Goal: Navigation & Orientation: Find specific page/section

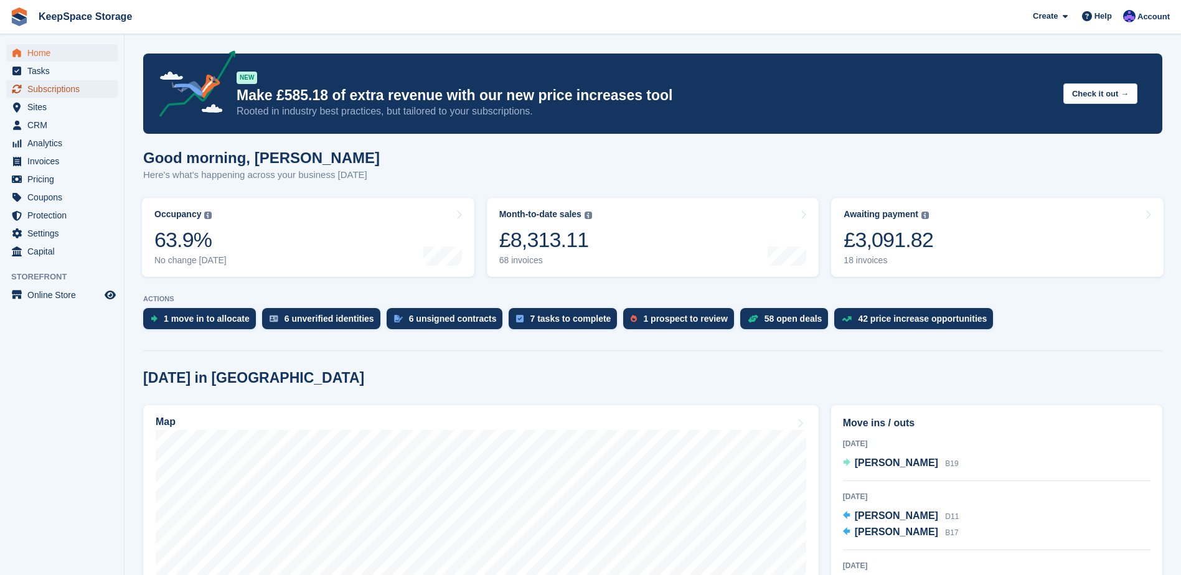
click at [49, 92] on span "Subscriptions" at bounding box center [64, 88] width 75 height 17
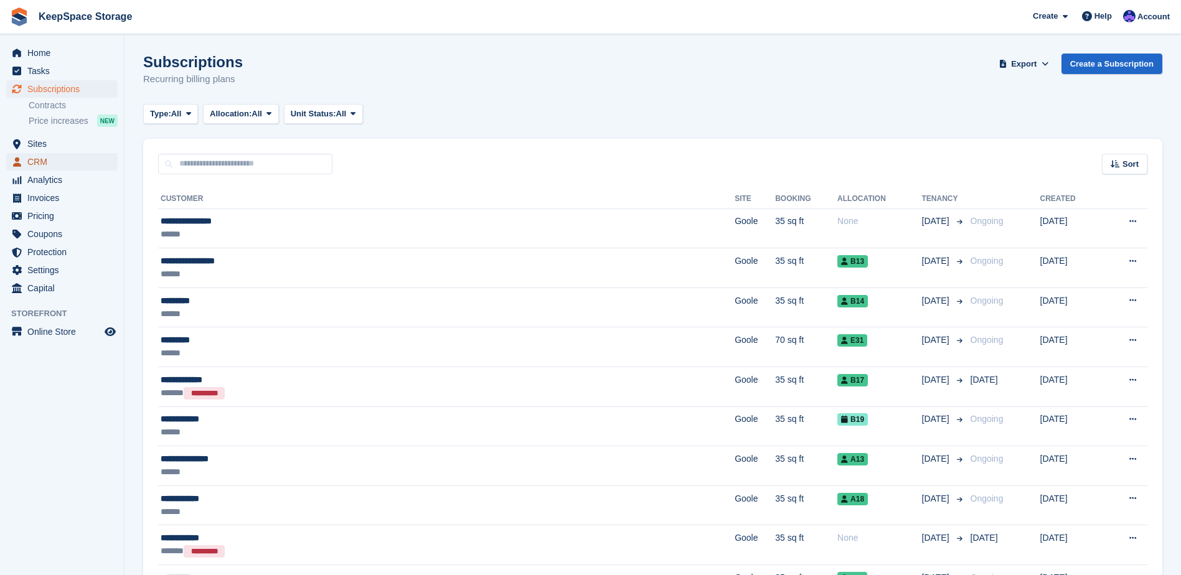
click at [47, 162] on span "CRM" at bounding box center [64, 161] width 75 height 17
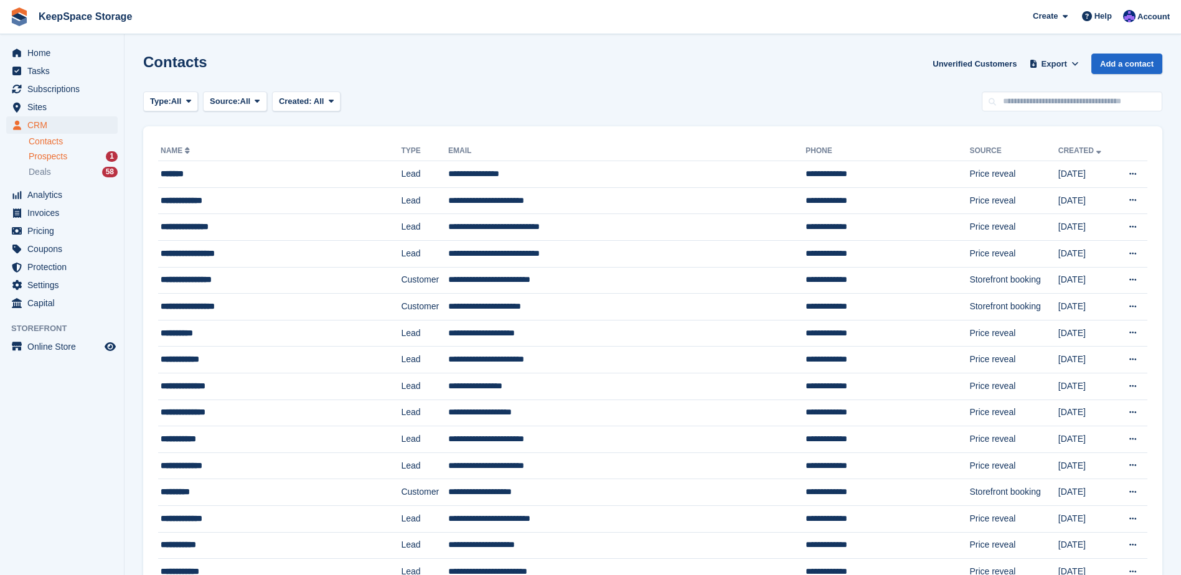
click at [54, 159] on span "Prospects" at bounding box center [48, 157] width 39 height 12
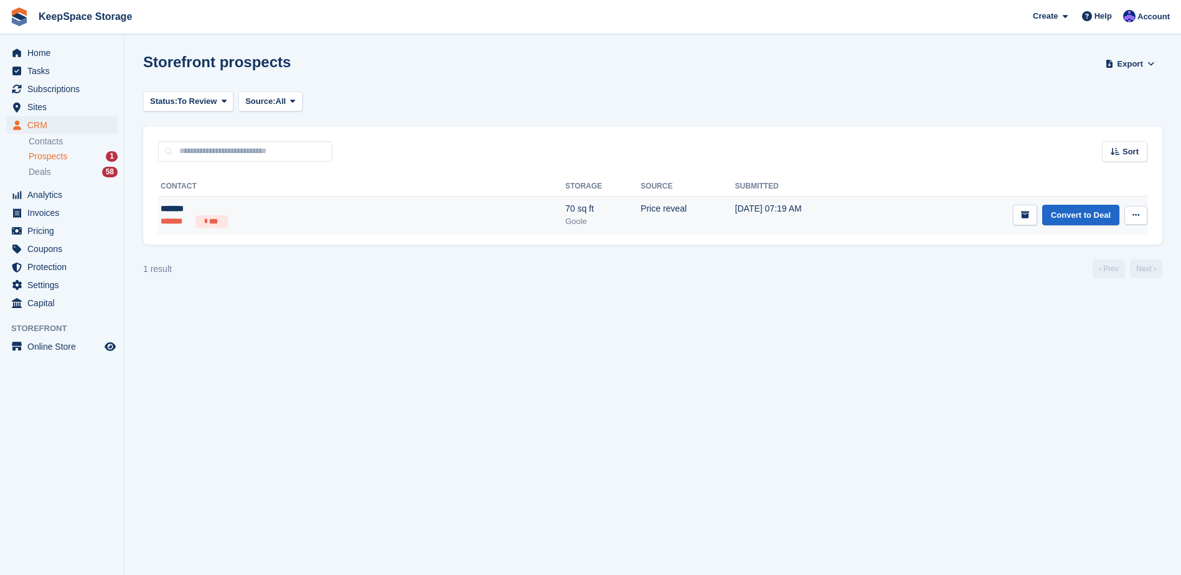
click at [309, 227] on ul "******* ***" at bounding box center [259, 221] width 196 height 12
